Goal: Find specific page/section: Find specific page/section

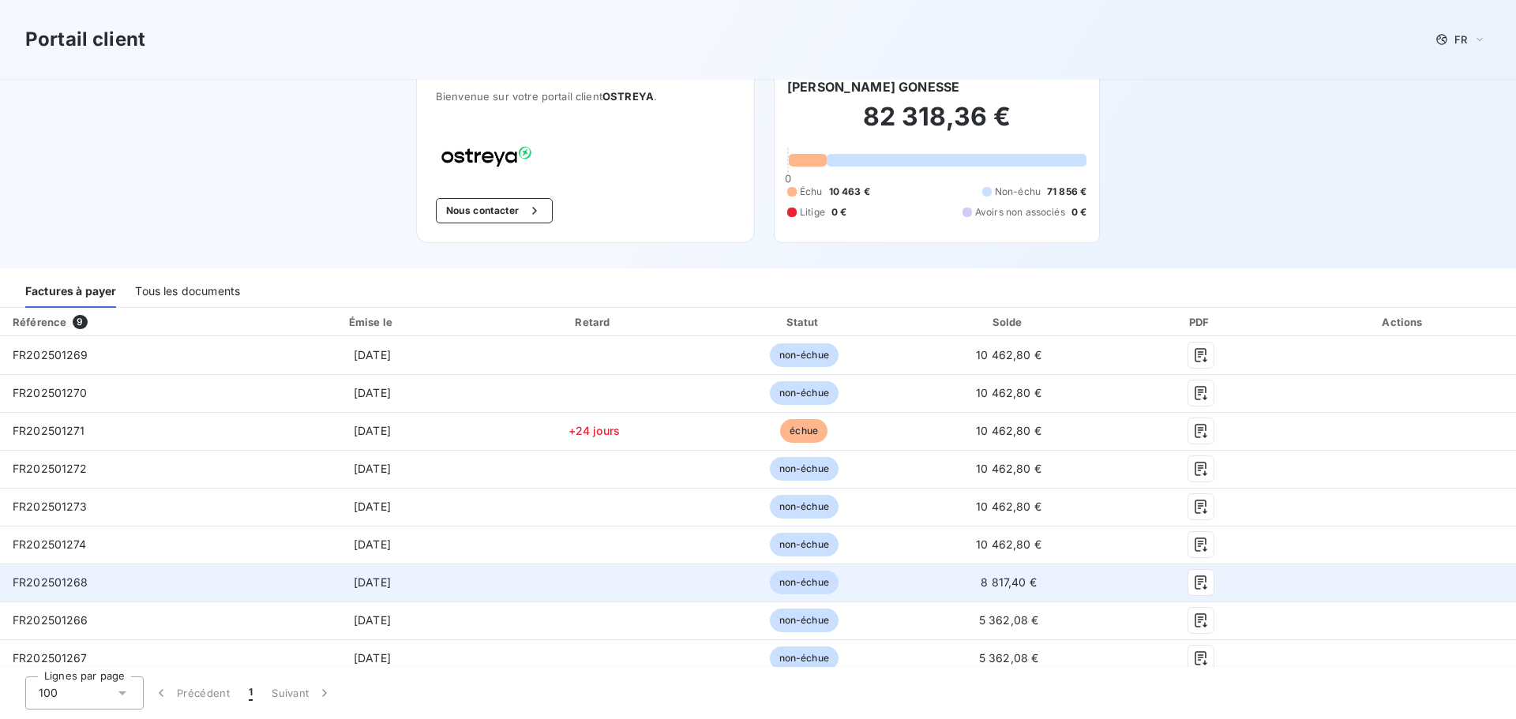
scroll to position [31, 0]
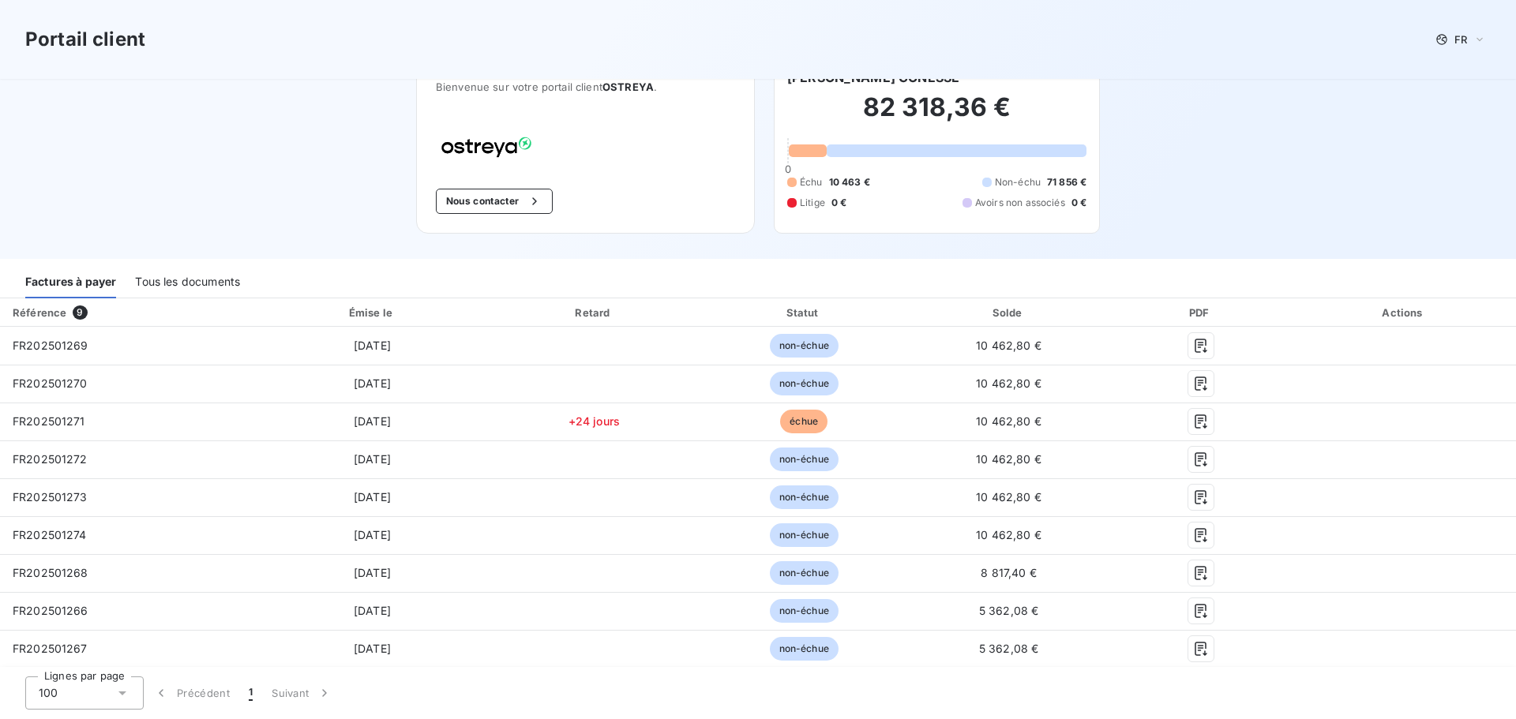
click at [197, 281] on div "Tous les documents" at bounding box center [187, 281] width 105 height 33
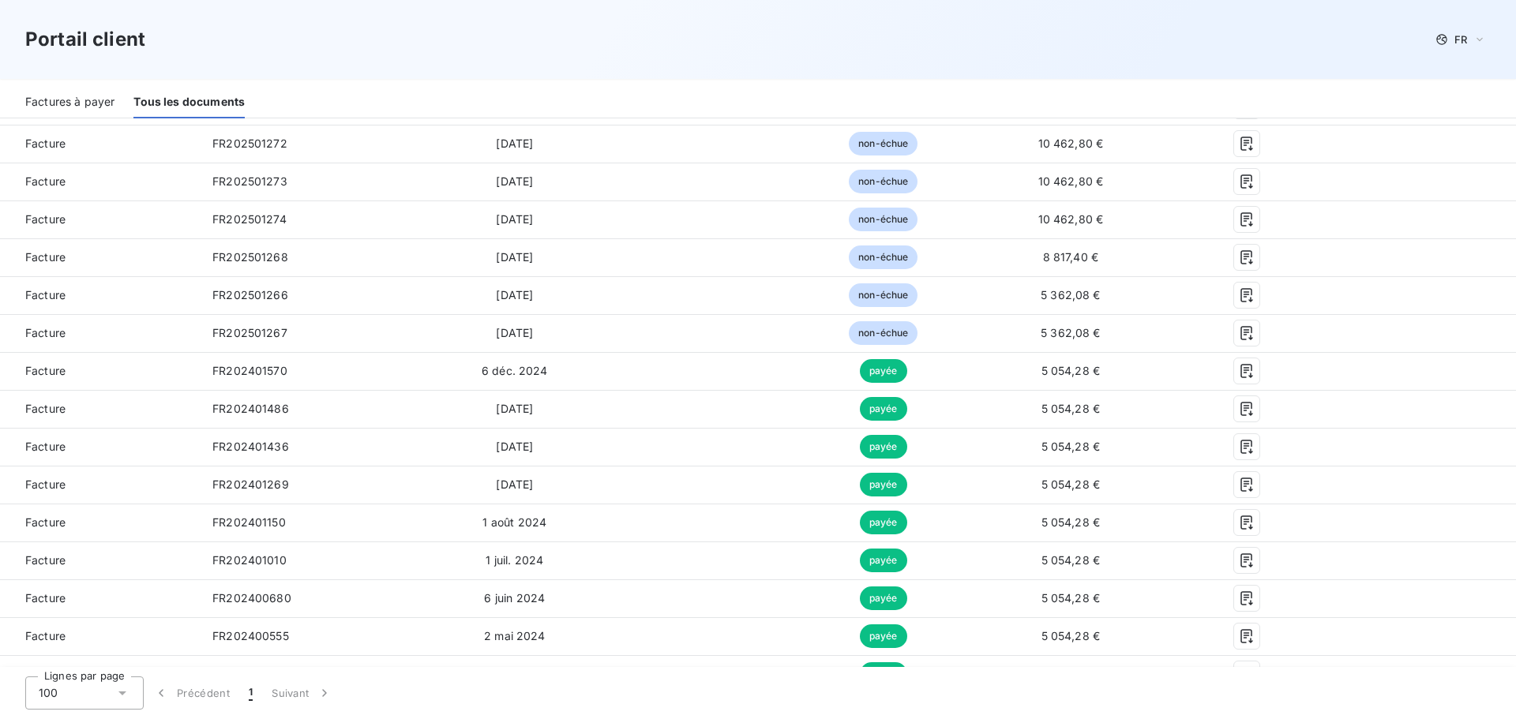
scroll to position [338, 0]
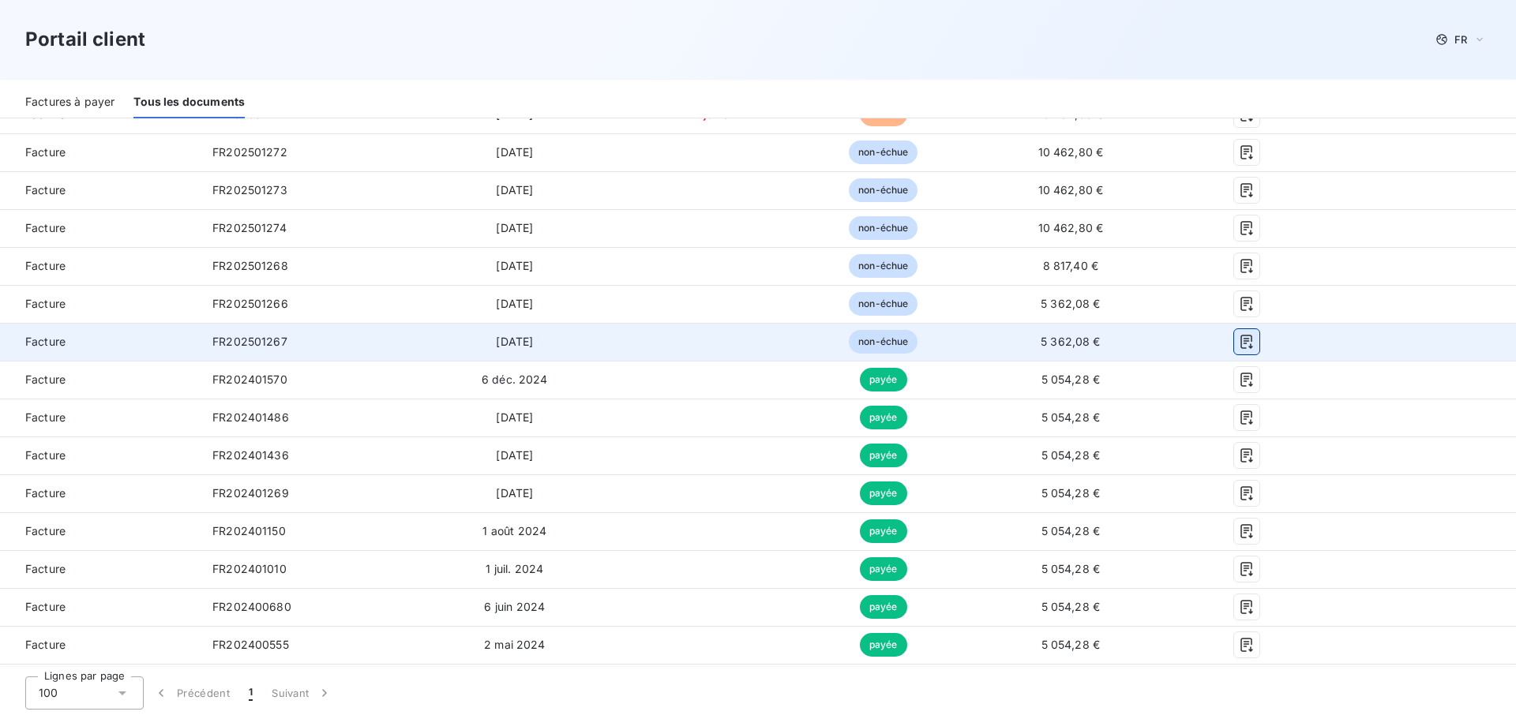
click at [1248, 339] on icon "button" at bounding box center [1247, 342] width 16 height 16
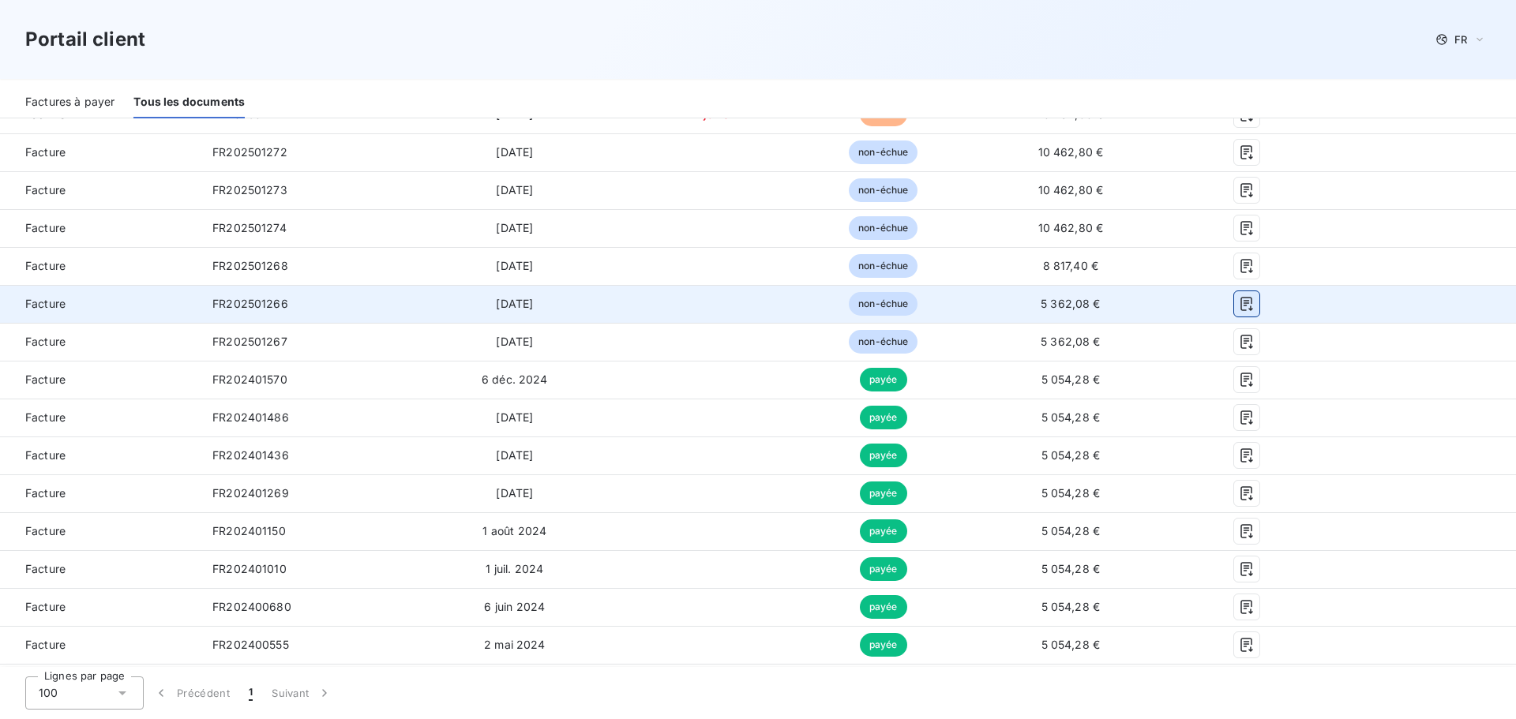
click at [1251, 305] on icon "button" at bounding box center [1247, 304] width 16 height 16
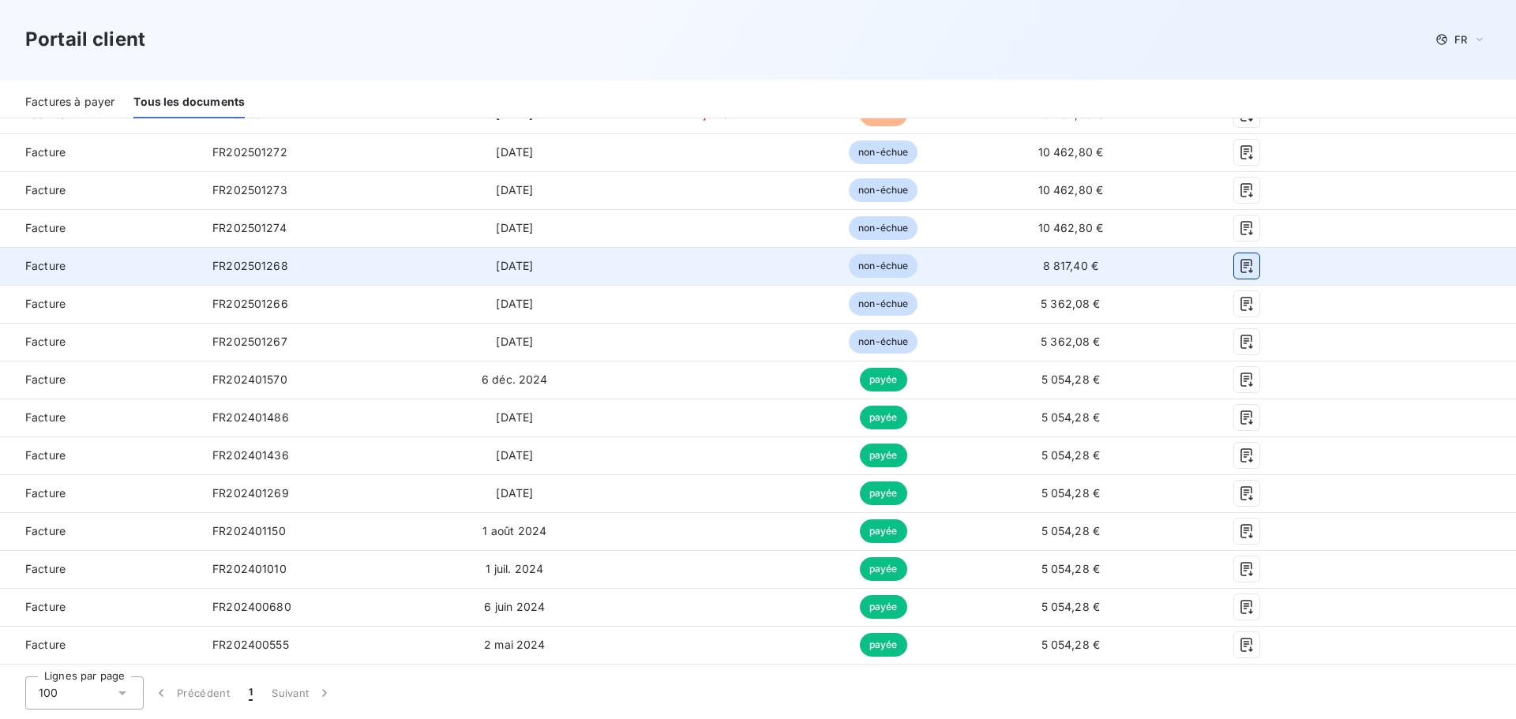
click at [1250, 264] on icon "button" at bounding box center [1246, 266] width 12 height 14
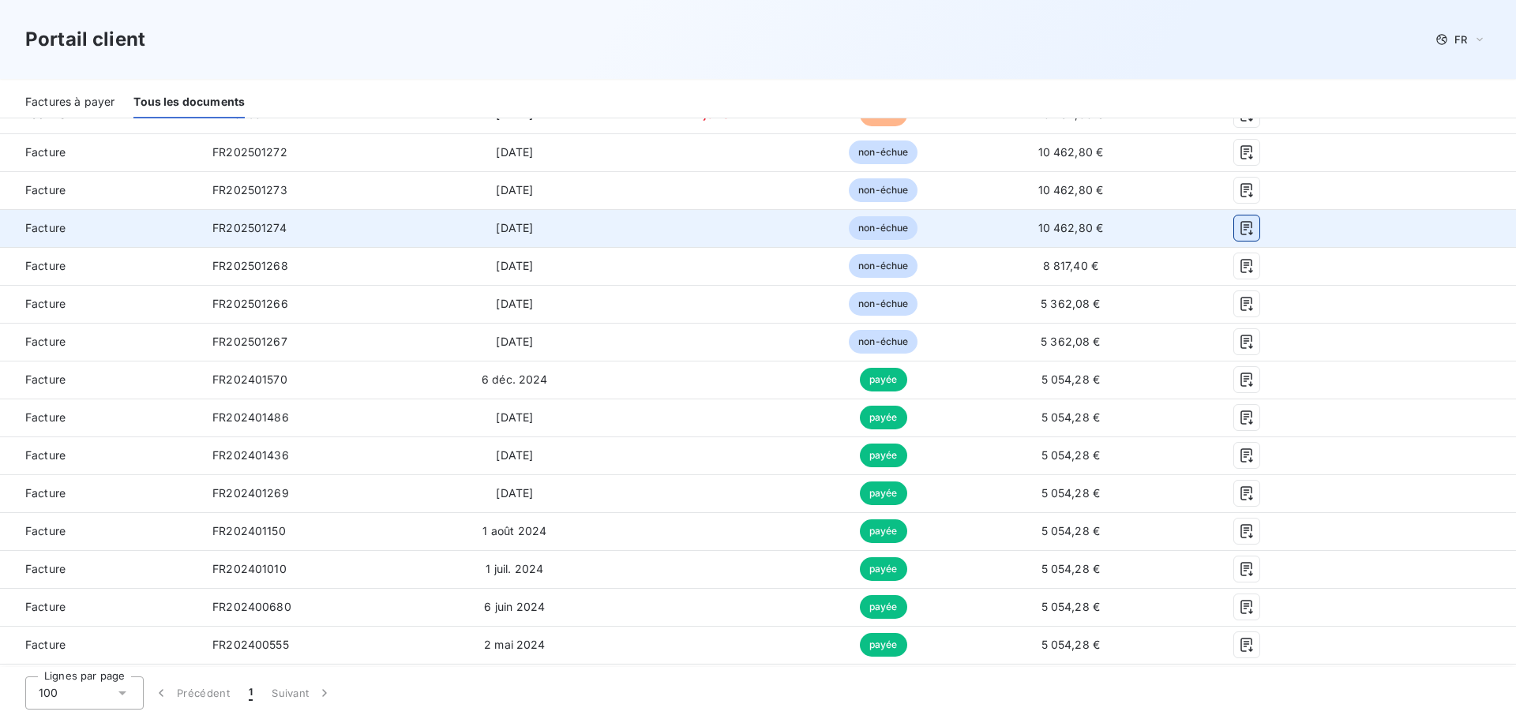
click at [1250, 227] on icon "button" at bounding box center [1246, 228] width 12 height 14
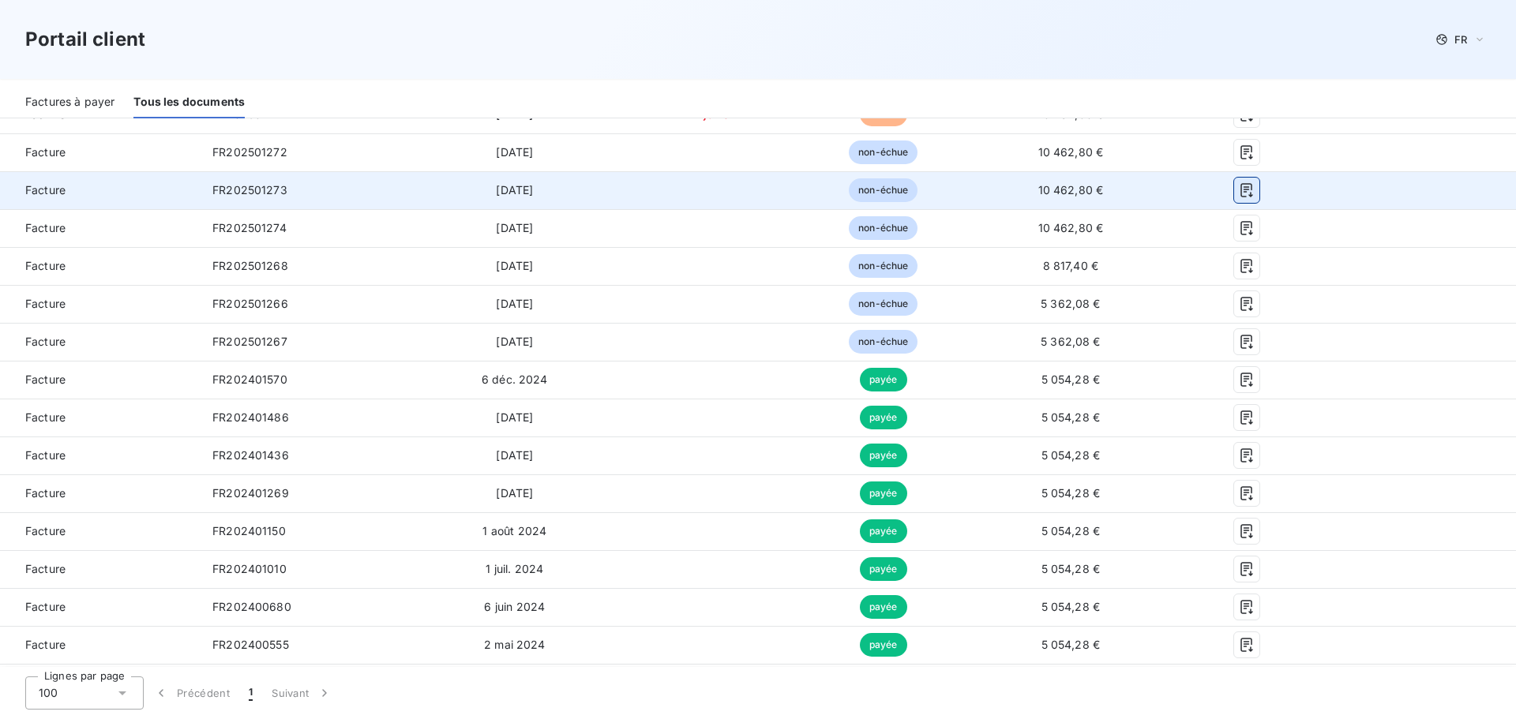
click at [1244, 186] on icon "button" at bounding box center [1247, 190] width 16 height 16
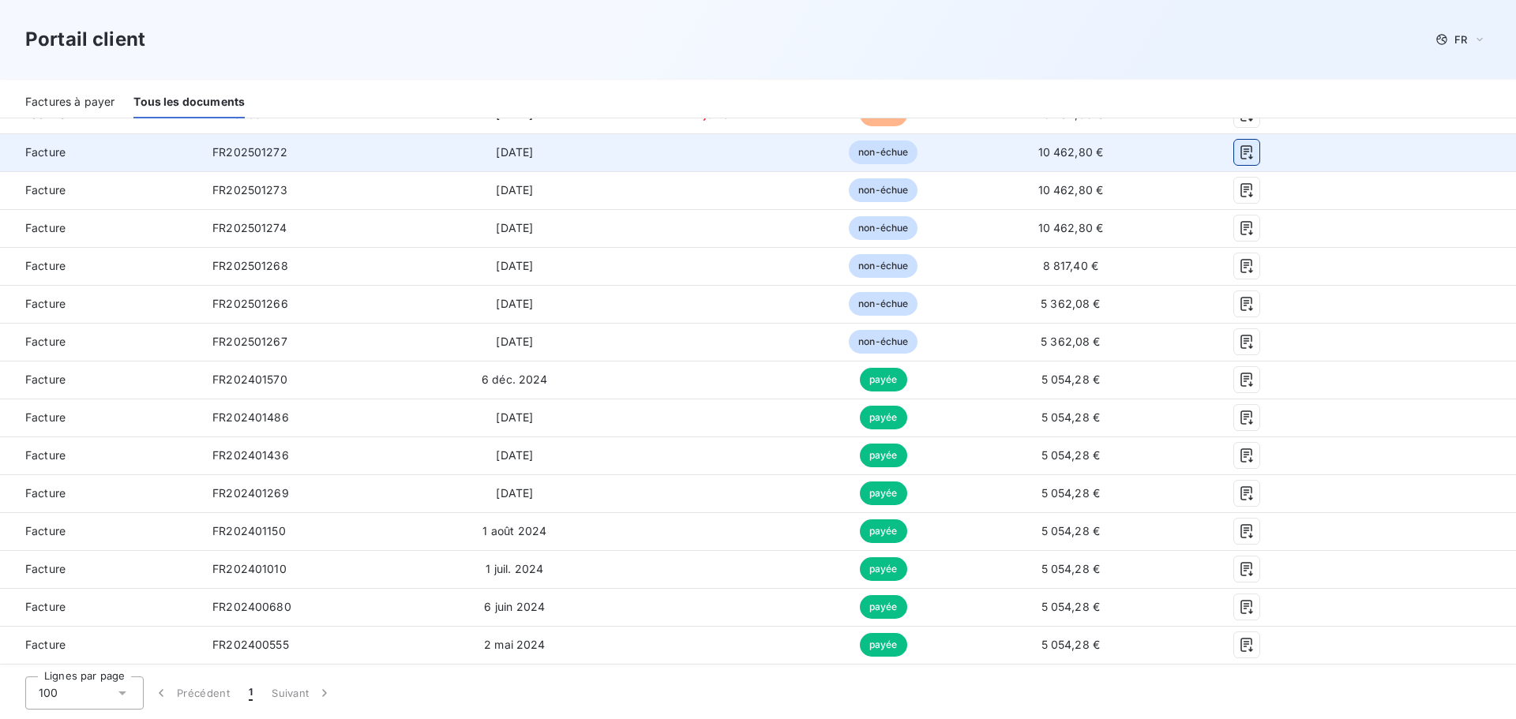
click at [1250, 148] on icon "button" at bounding box center [1246, 152] width 12 height 14
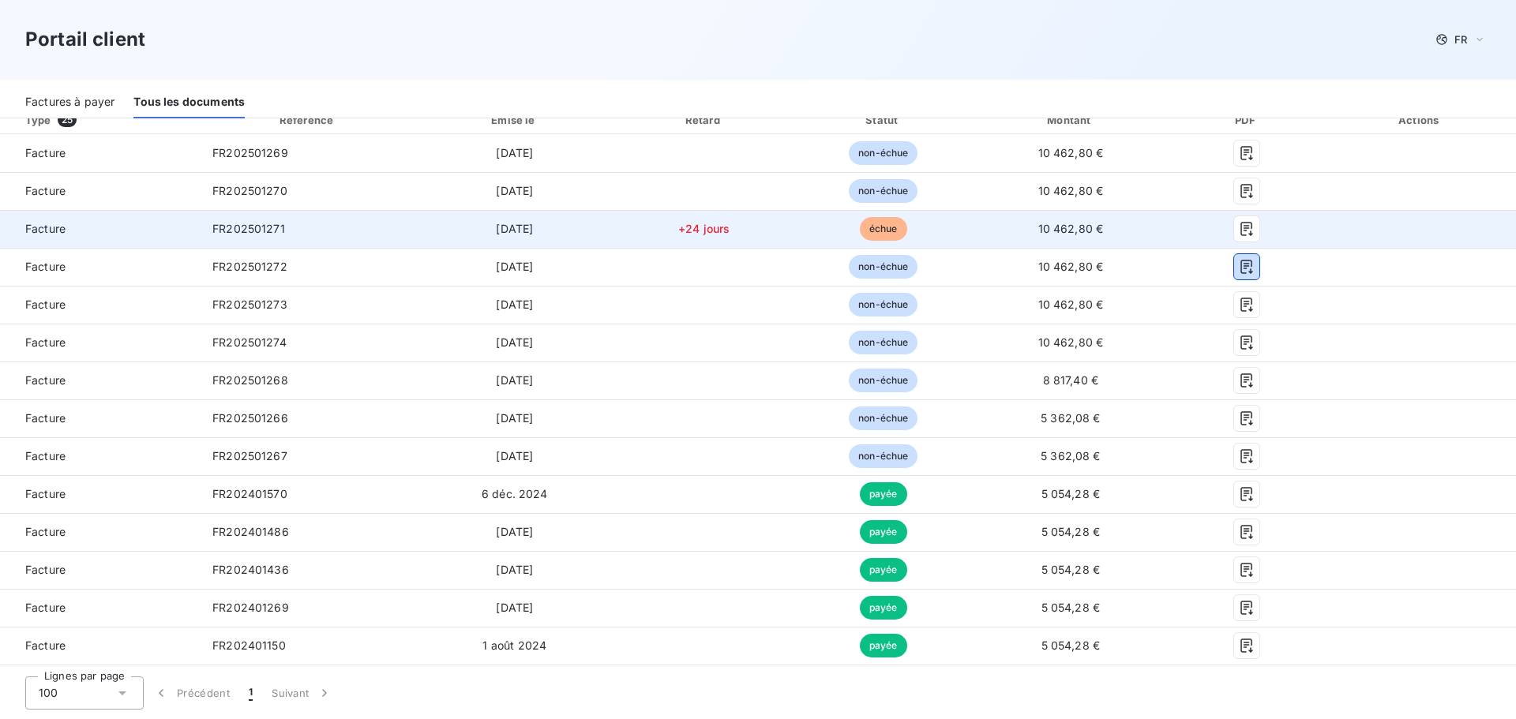
scroll to position [220, 0]
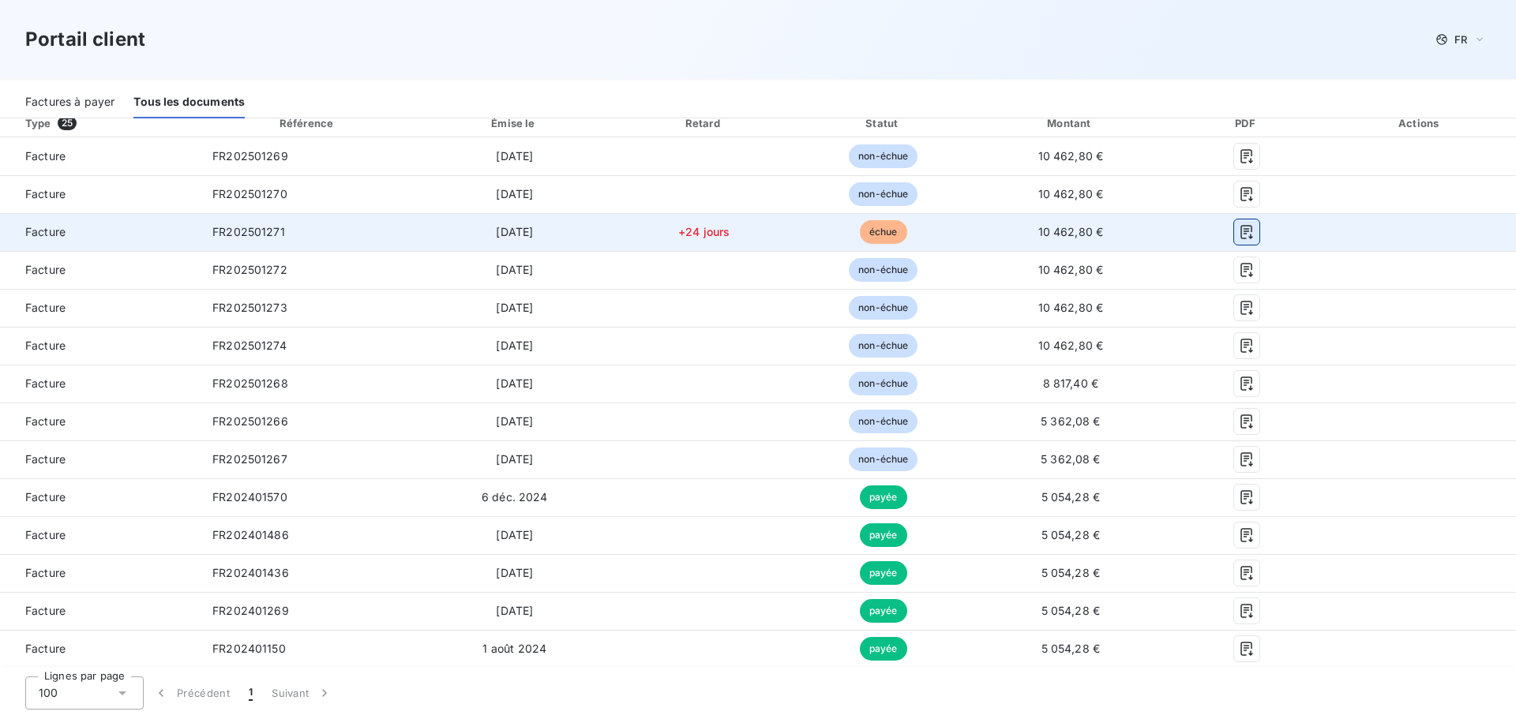
click at [1248, 233] on icon "button" at bounding box center [1247, 232] width 16 height 16
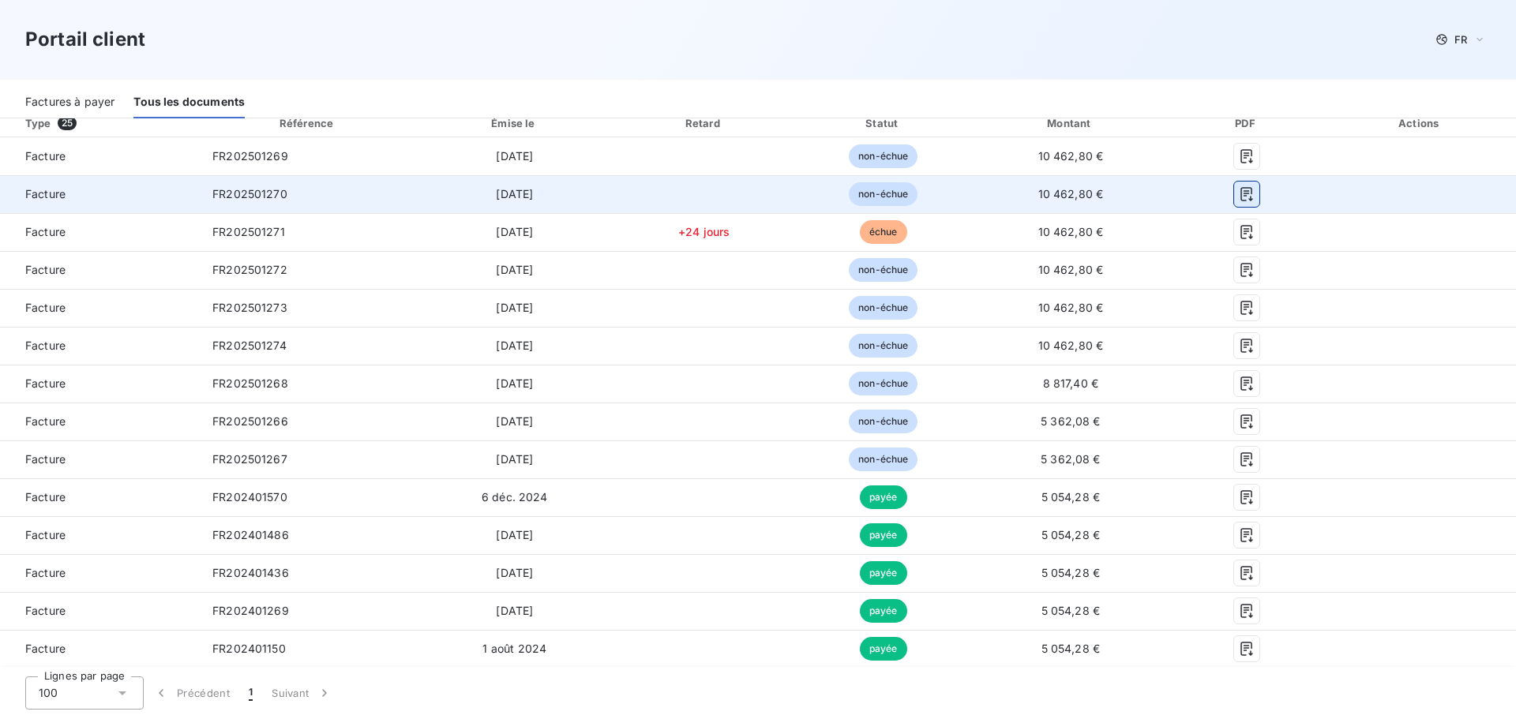
click at [1251, 198] on icon "button" at bounding box center [1246, 194] width 12 height 14
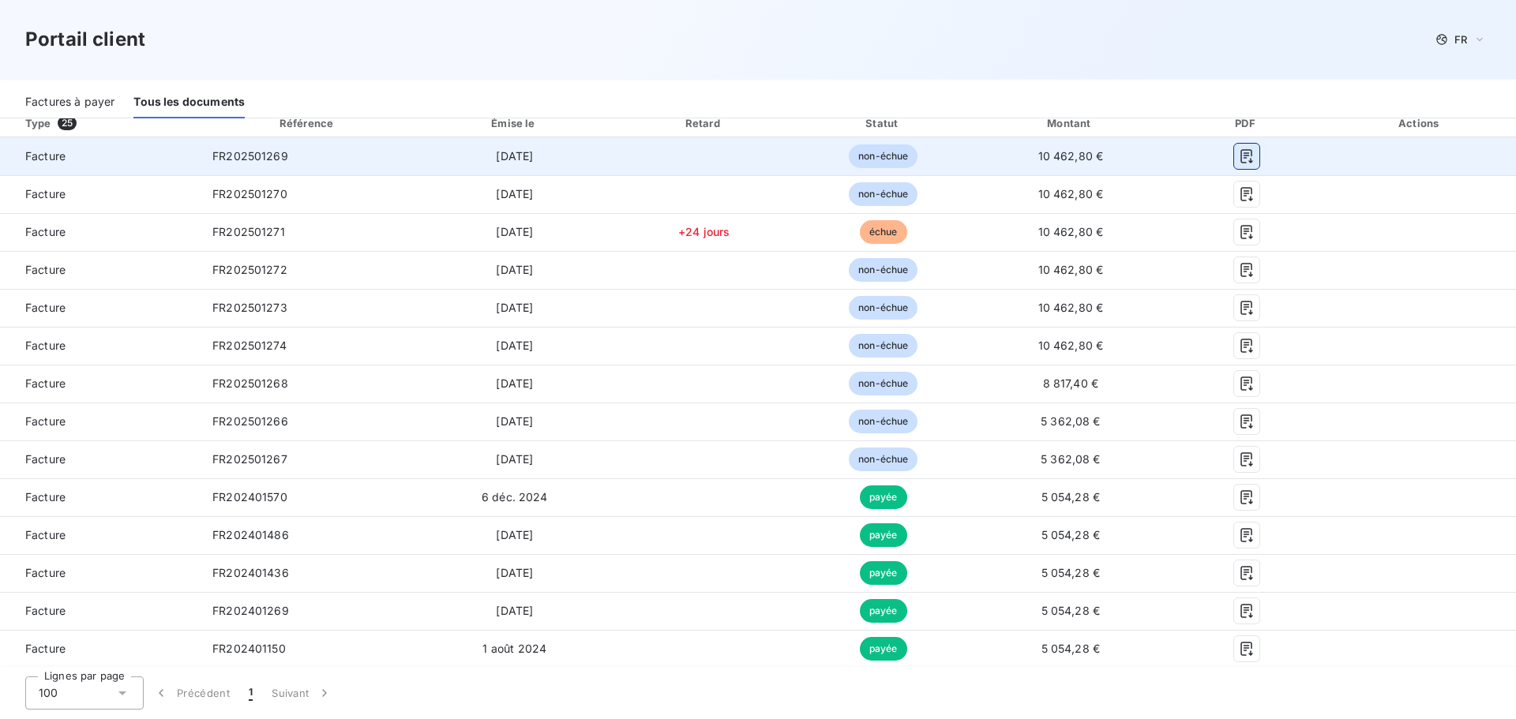
click at [1247, 151] on icon "button" at bounding box center [1247, 156] width 16 height 16
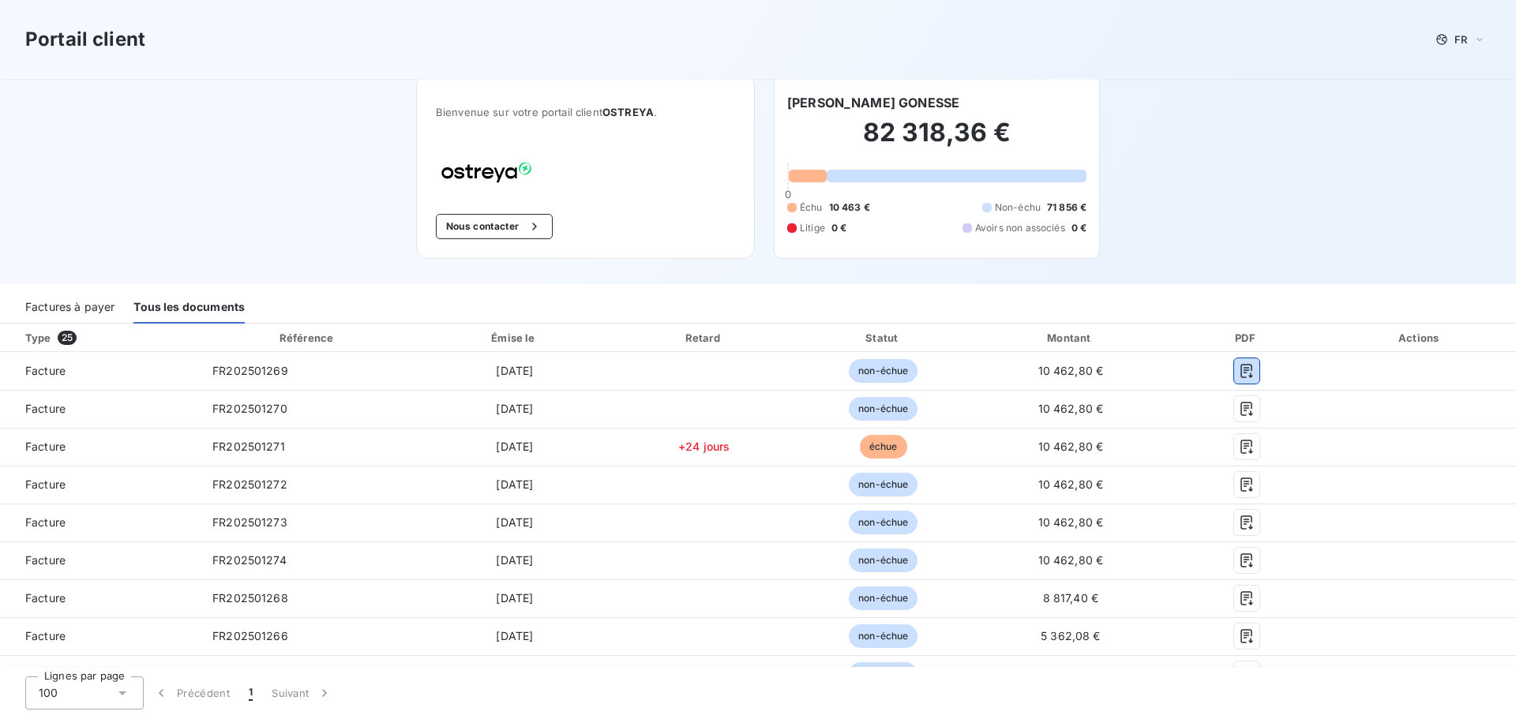
scroll to position [7, 0]
click at [54, 302] on div "Factures à payer" at bounding box center [69, 305] width 89 height 33
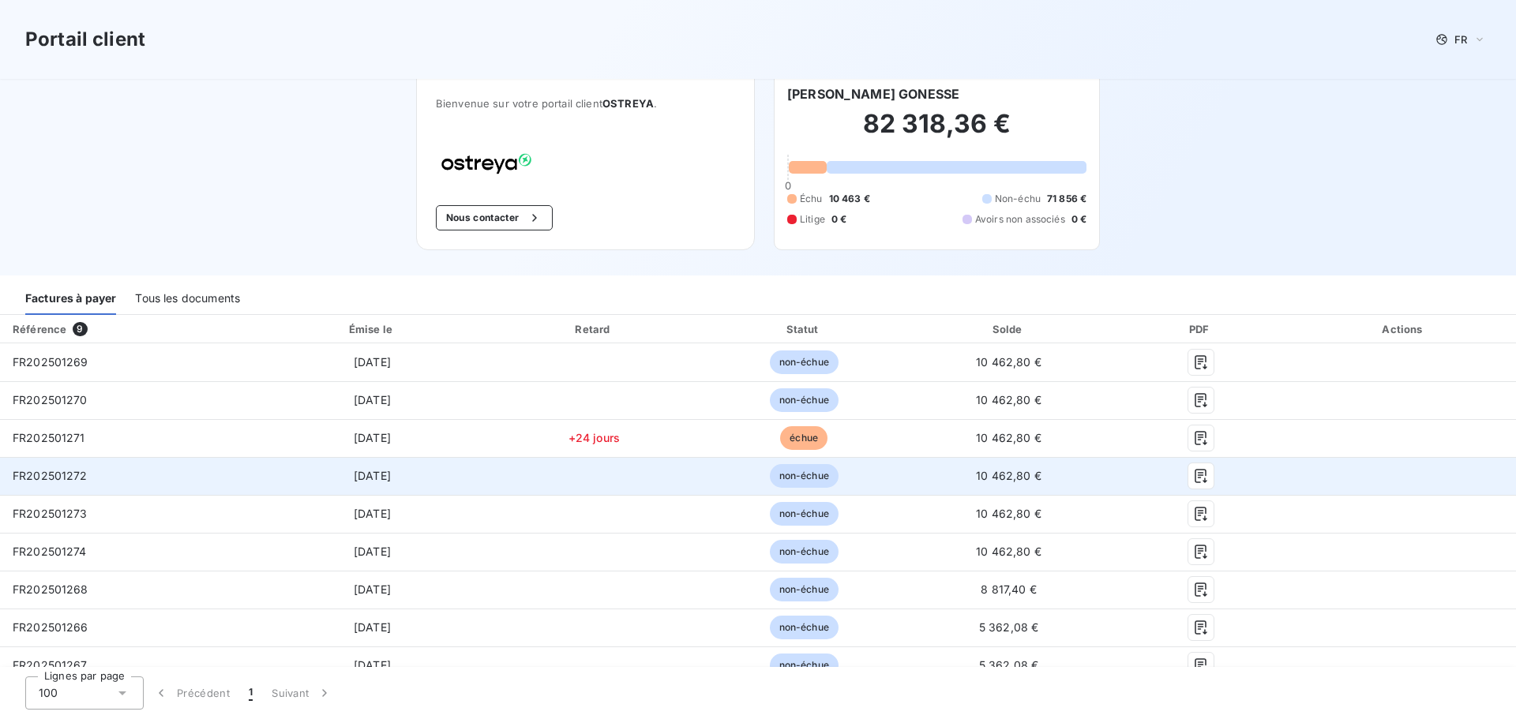
scroll to position [0, 0]
